Goal: Find specific page/section: Find specific page/section

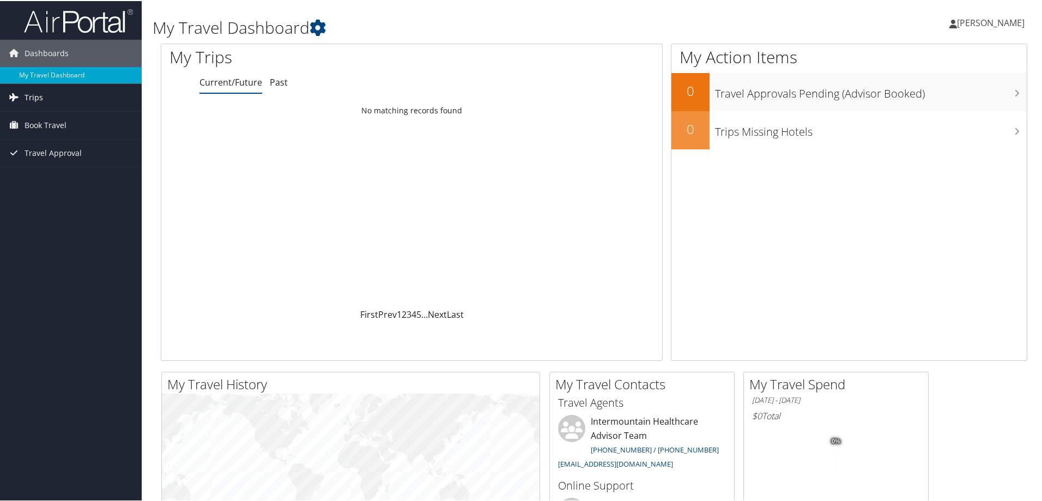
click at [43, 98] on link "Trips" at bounding box center [71, 96] width 142 height 27
click at [82, 132] on link "Past Trips" at bounding box center [71, 134] width 142 height 16
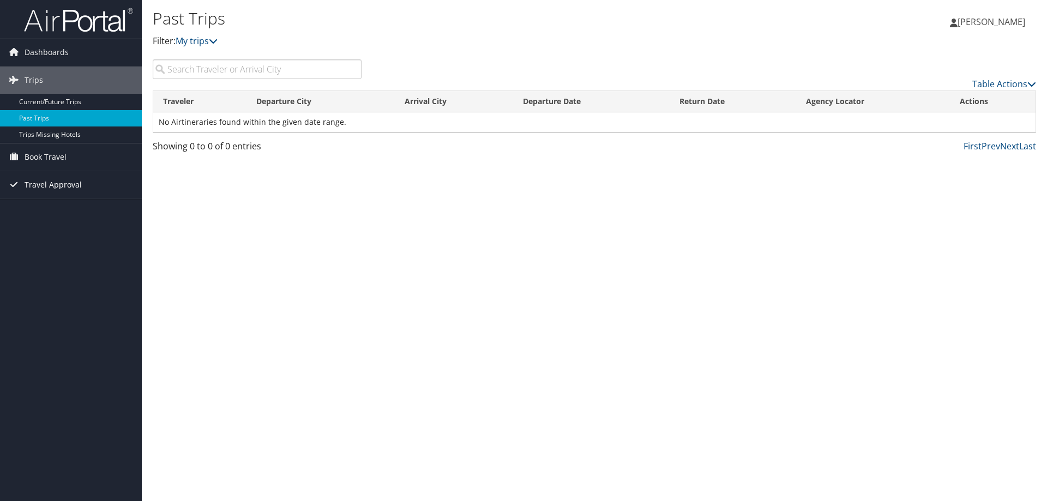
click at [63, 187] on span "Travel Approval" at bounding box center [53, 184] width 57 height 27
click at [72, 207] on link "Pending Trip Approvals" at bounding box center [71, 206] width 142 height 16
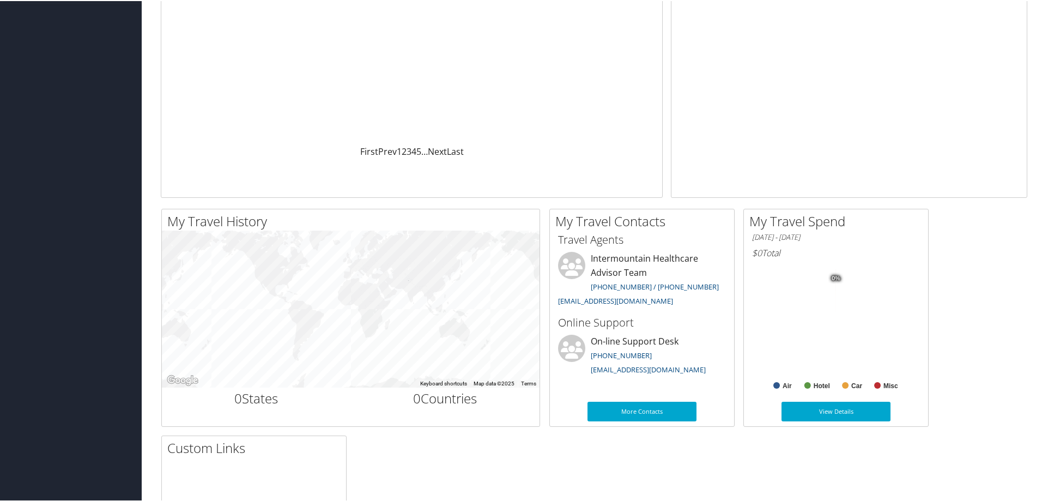
scroll to position [164, 0]
